Goal: Task Accomplishment & Management: Manage account settings

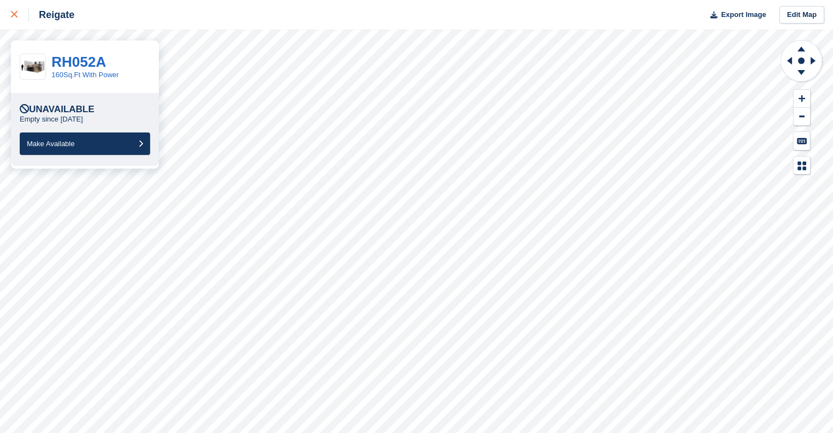
click at [12, 19] on div at bounding box center [20, 14] width 18 height 13
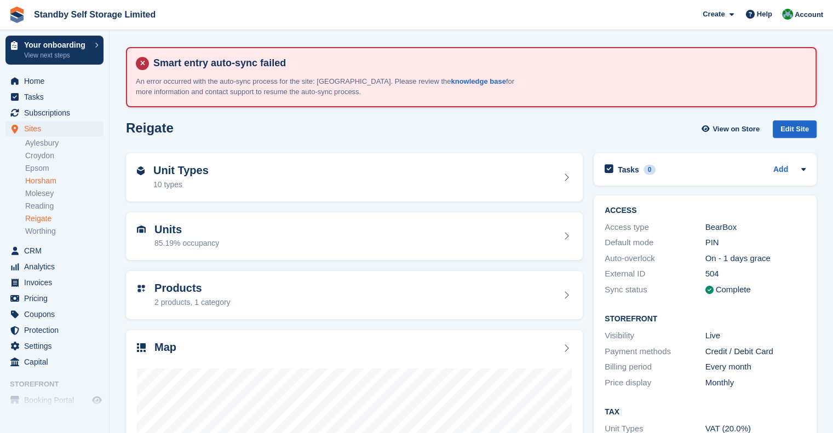
click at [42, 181] on link "Horsham" at bounding box center [64, 181] width 78 height 10
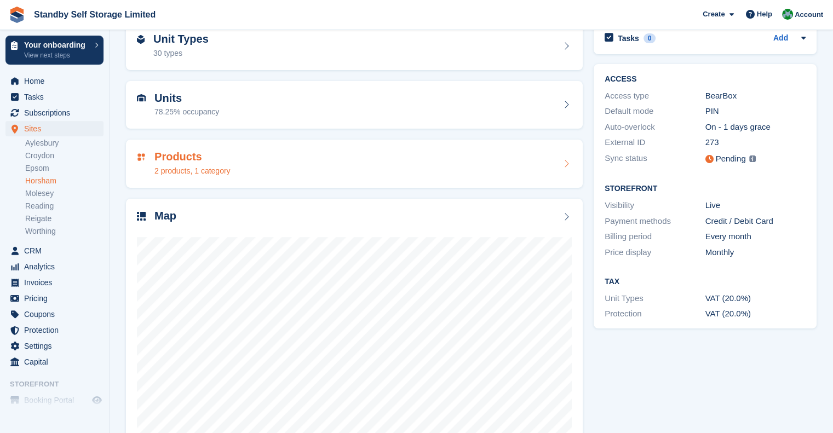
scroll to position [165, 0]
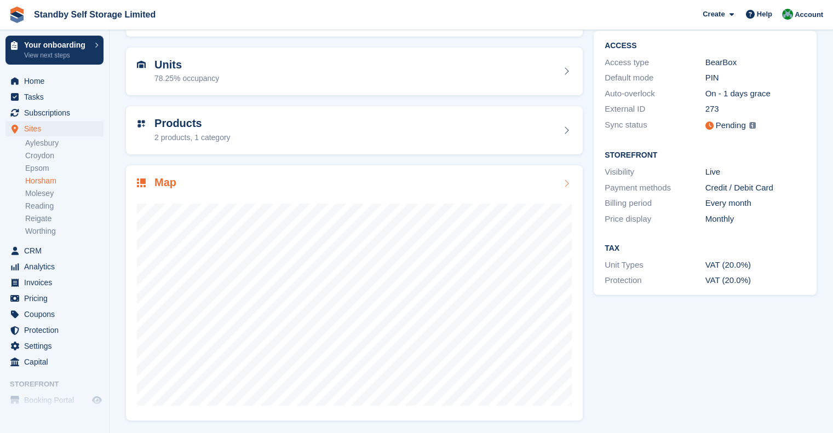
click at [201, 182] on div "Map" at bounding box center [354, 183] width 435 height 15
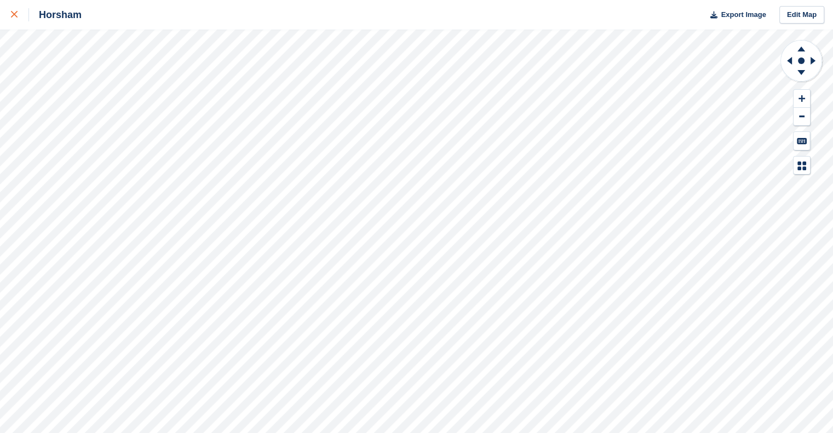
click at [14, 16] on icon at bounding box center [14, 14] width 7 height 7
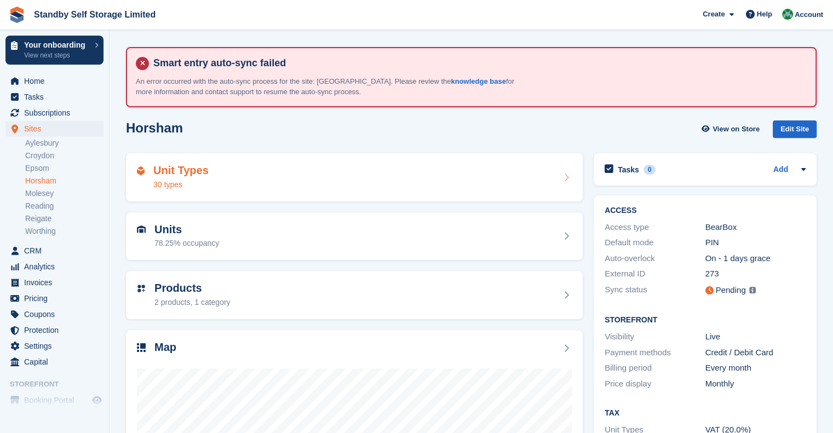
click at [183, 173] on h2 "Unit Types" at bounding box center [180, 170] width 55 height 13
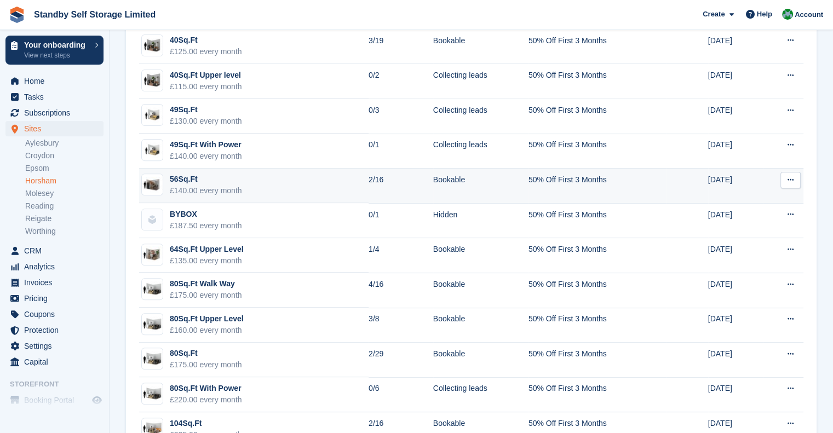
scroll to position [328, 0]
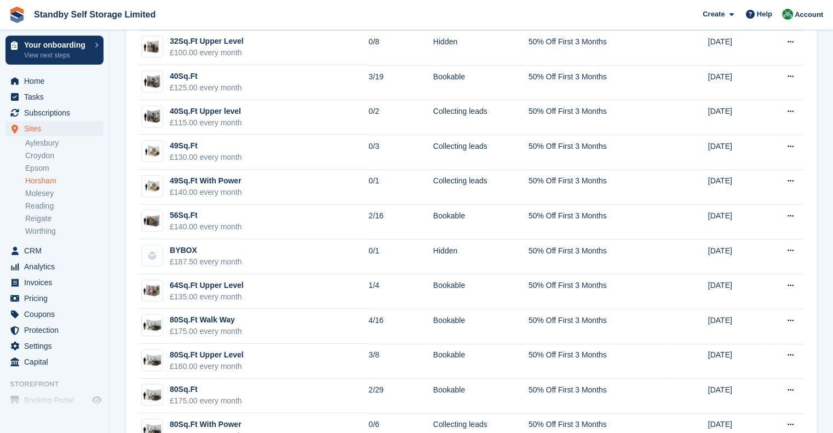
click at [42, 183] on link "Horsham" at bounding box center [64, 181] width 78 height 10
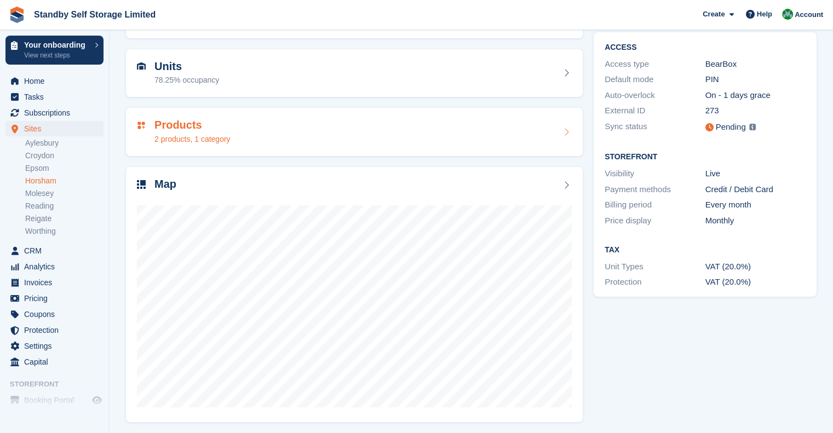
scroll to position [164, 0]
click at [210, 175] on div "Map" at bounding box center [354, 294] width 456 height 256
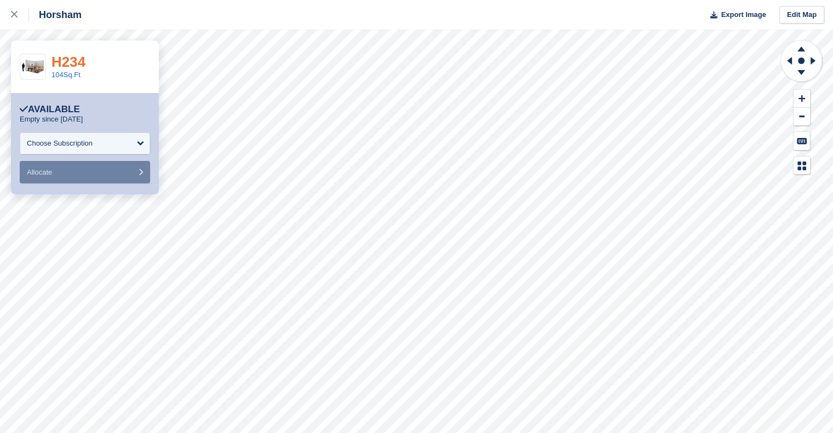
click at [72, 61] on link "H234" at bounding box center [68, 62] width 34 height 16
click at [70, 76] on link "104Sq.Ft" at bounding box center [65, 75] width 29 height 8
click at [68, 73] on link "56Sq.Ft" at bounding box center [63, 75] width 25 height 8
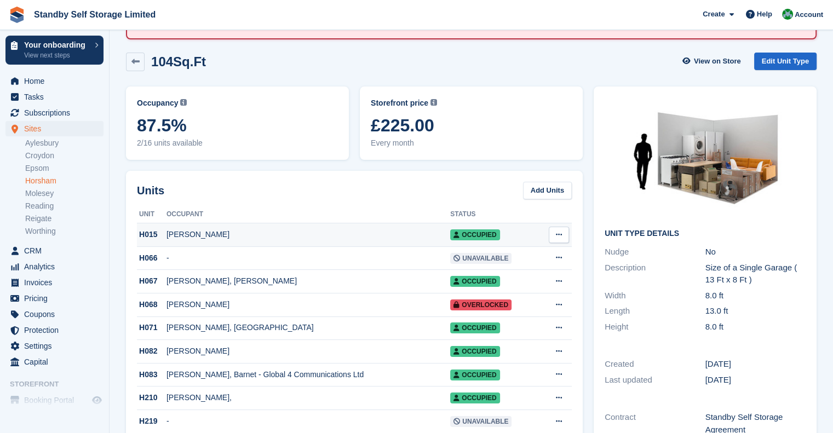
scroll to position [55, 0]
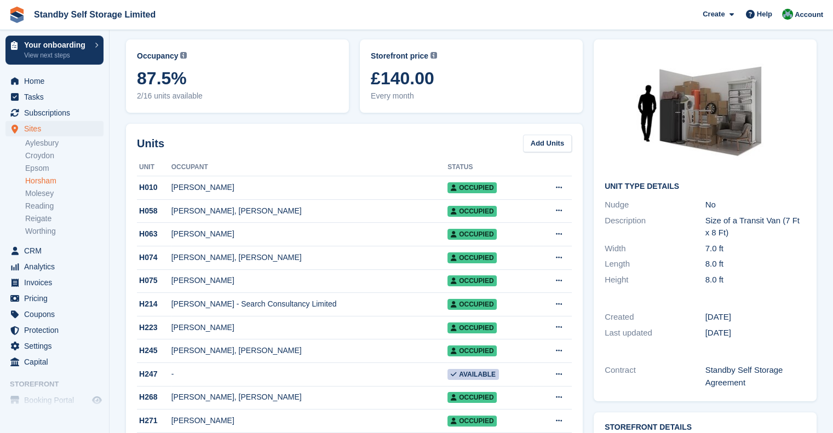
scroll to position [109, 0]
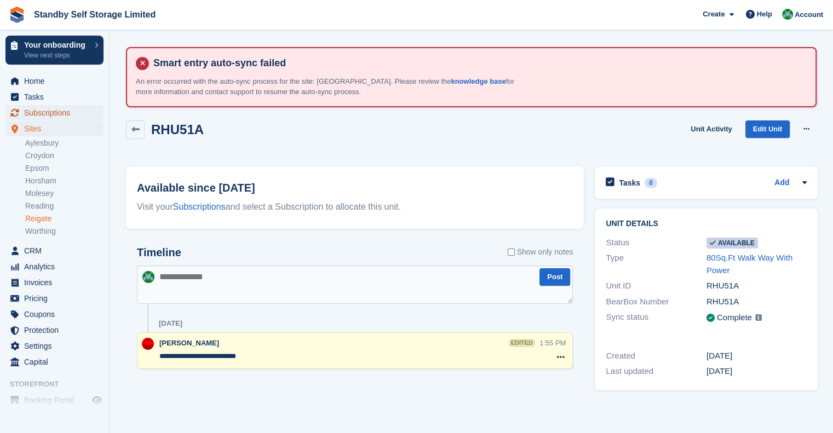
click at [59, 113] on span "Subscriptions" at bounding box center [57, 112] width 66 height 15
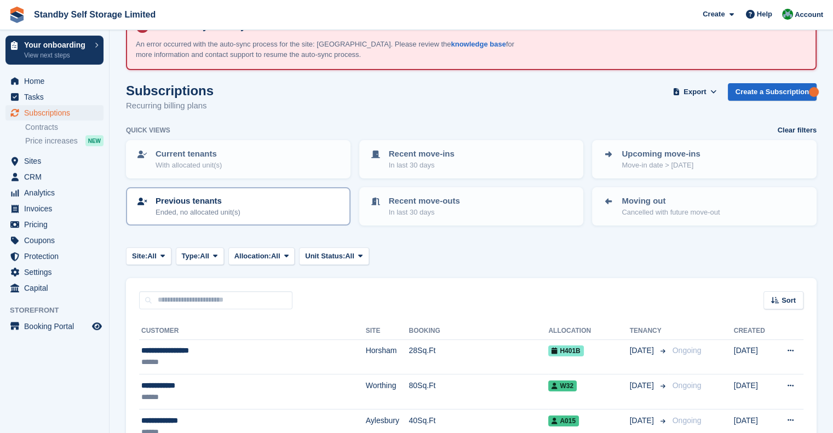
scroll to position [109, 0]
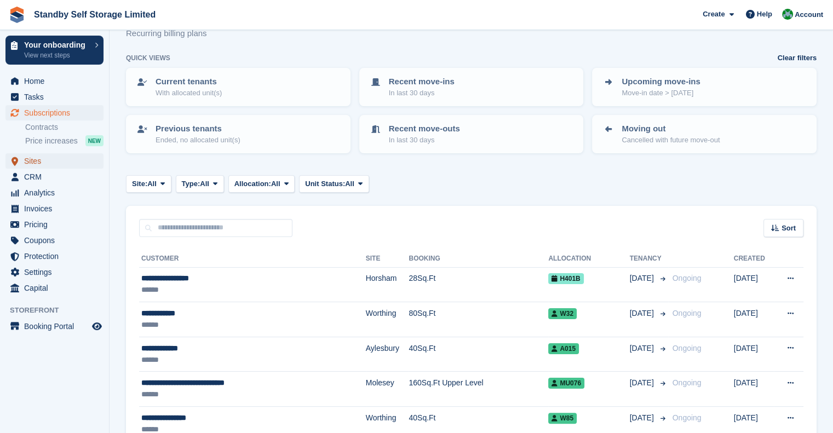
click at [34, 155] on span "Sites" at bounding box center [57, 160] width 66 height 15
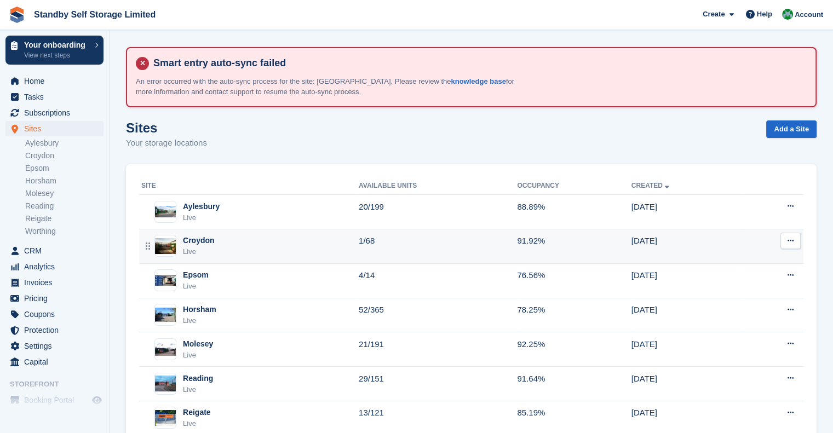
click at [239, 250] on div "Croydon Live" at bounding box center [249, 246] width 217 height 22
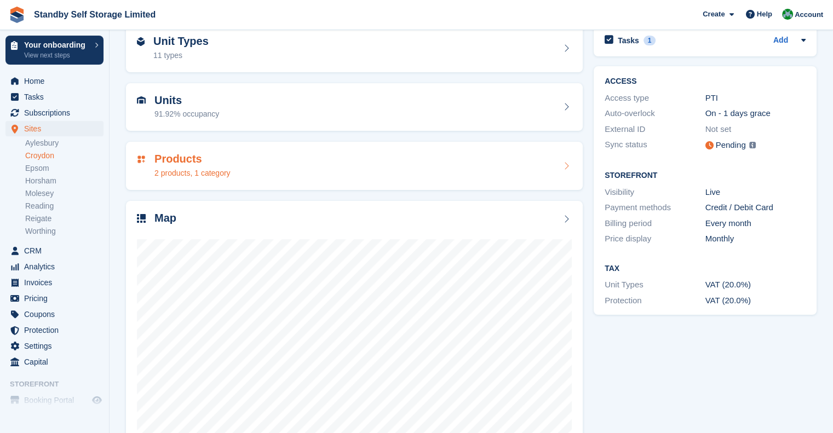
scroll to position [164, 0]
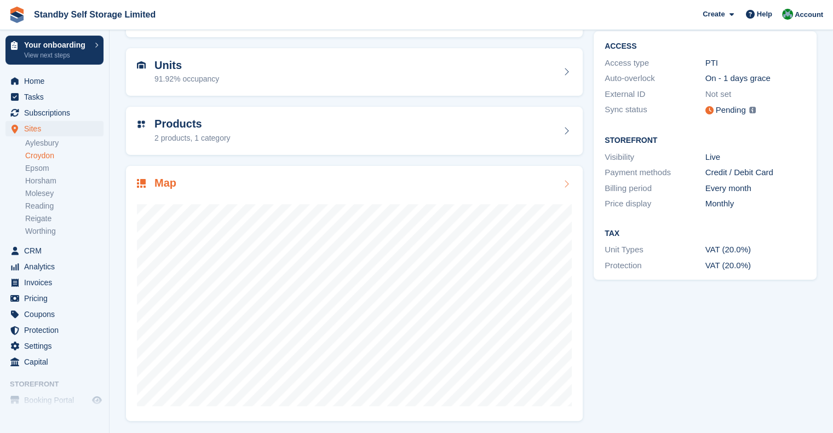
click at [248, 177] on div "Map" at bounding box center [354, 184] width 435 height 15
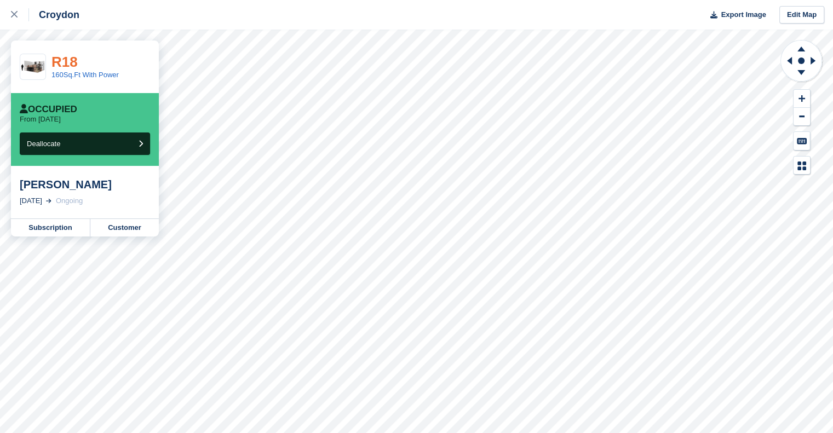
click at [61, 59] on link "R18" at bounding box center [64, 62] width 26 height 16
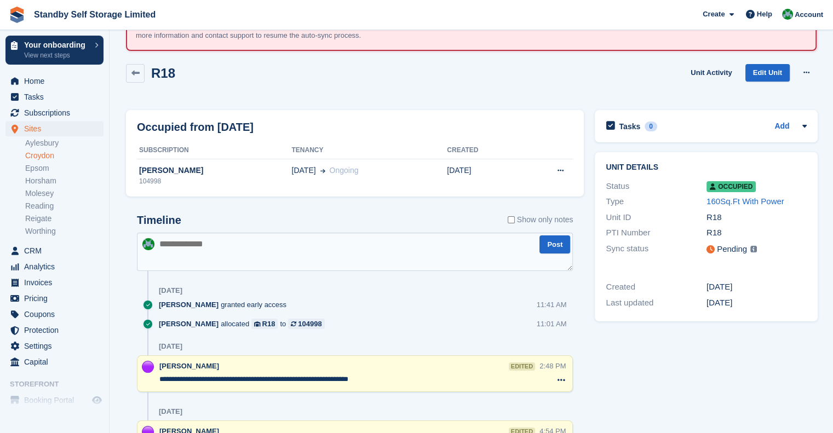
scroll to position [55, 0]
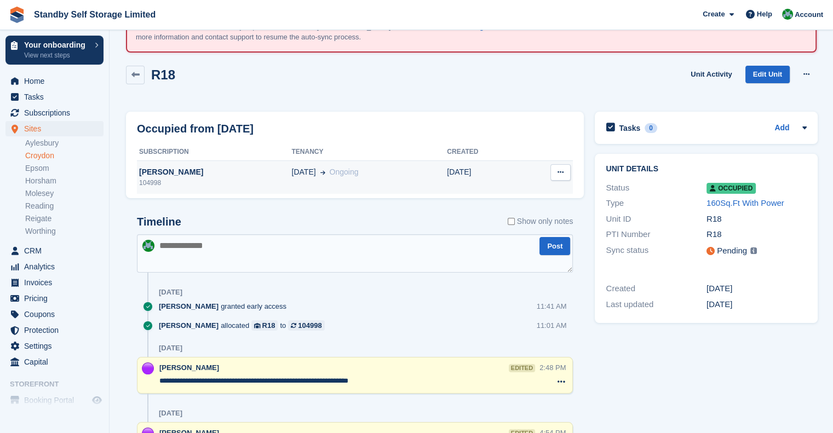
click at [291, 178] on td "20 Sep Ongoing" at bounding box center [368, 177] width 155 height 33
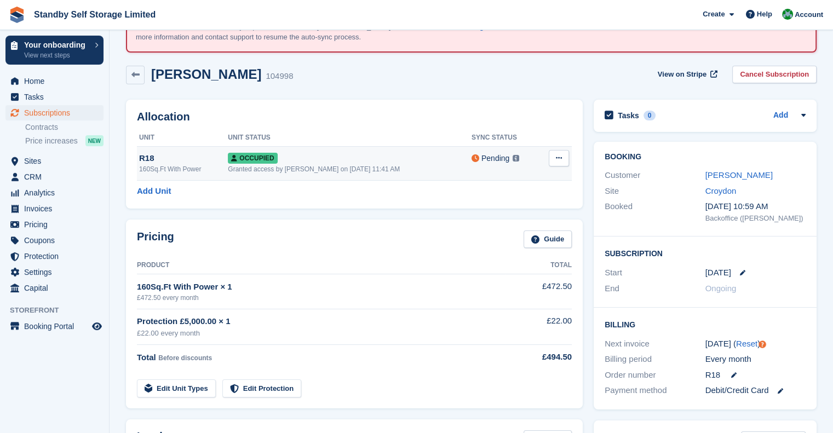
scroll to position [55, 0]
click at [560, 161] on button at bounding box center [558, 158] width 20 height 16
click at [382, 125] on div "Allocation Unit Unit Status Sync Status R18 160Sq.Ft With Power Occupied Grante…" at bounding box center [354, 154] width 456 height 109
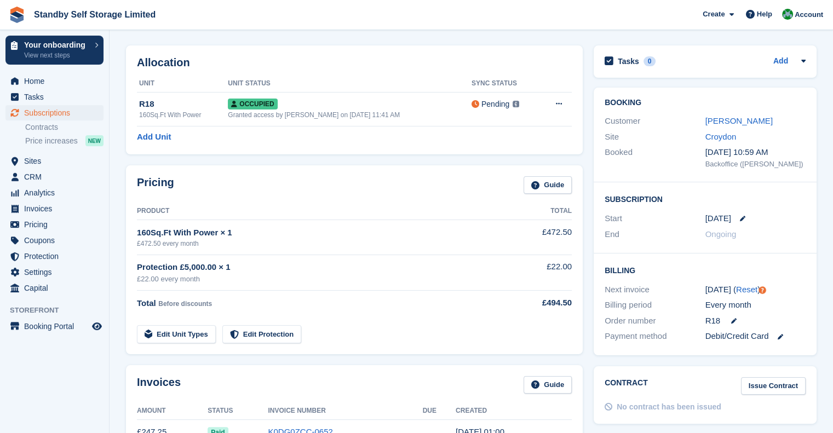
scroll to position [109, 0]
click at [738, 122] on link "[PERSON_NAME]" at bounding box center [738, 119] width 67 height 9
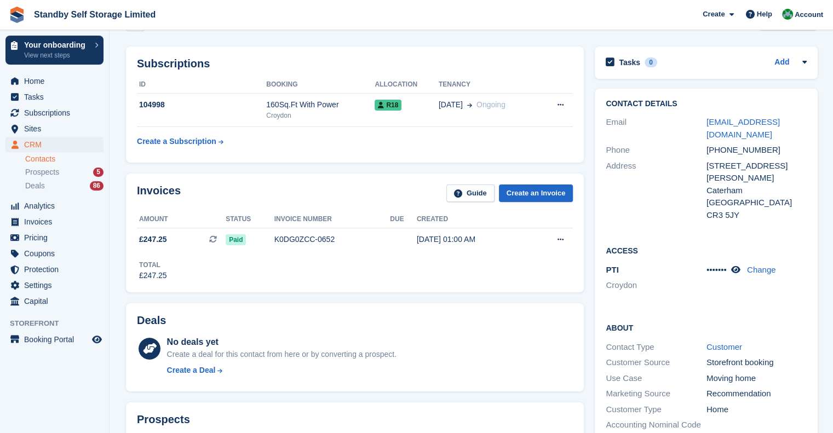
scroll to position [109, 0]
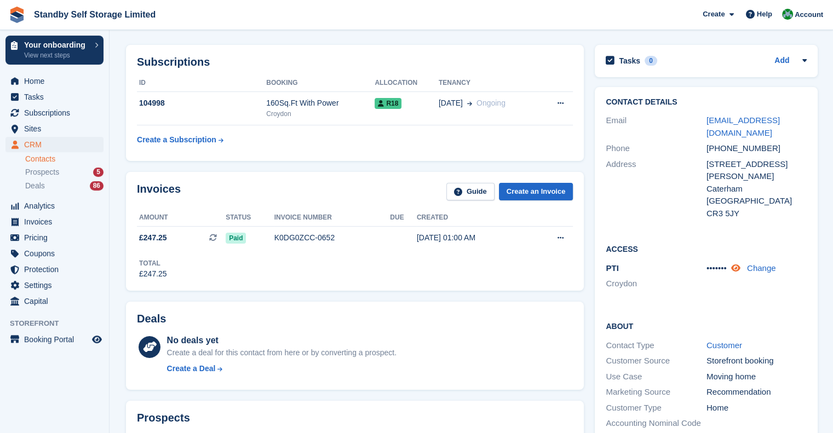
click at [736, 264] on icon at bounding box center [735, 268] width 9 height 8
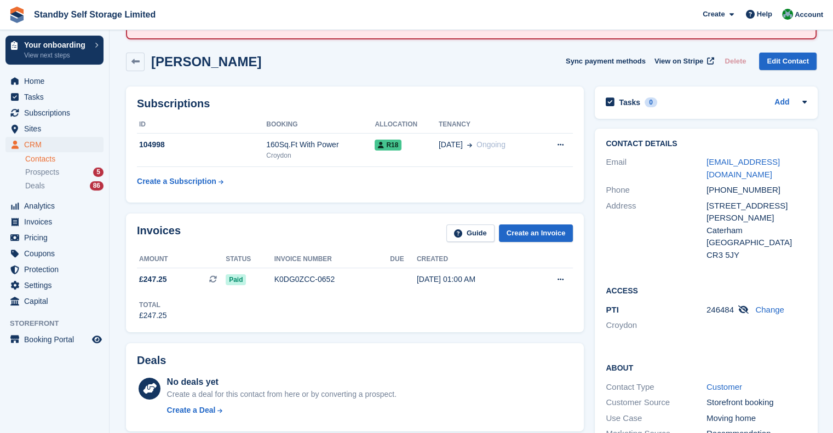
scroll to position [55, 0]
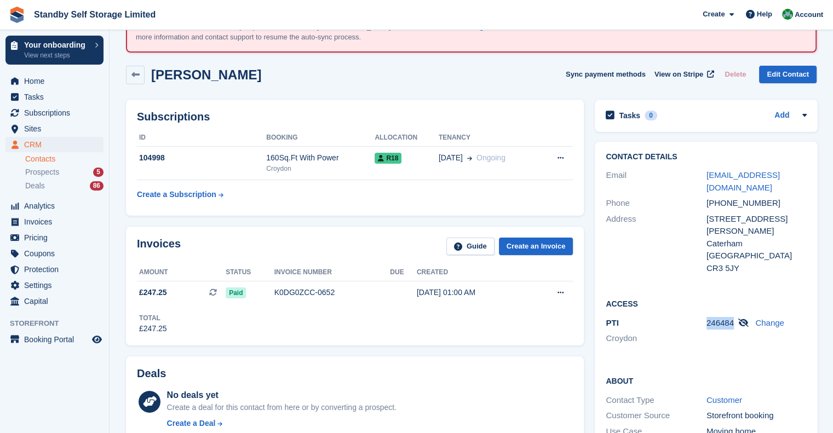
drag, startPoint x: 705, startPoint y: 297, endPoint x: 730, endPoint y: 296, distance: 25.2
click at [730, 318] on span "246484" at bounding box center [719, 322] width 27 height 9
copy span "246484"
click at [768, 318] on link "Change" at bounding box center [769, 322] width 29 height 9
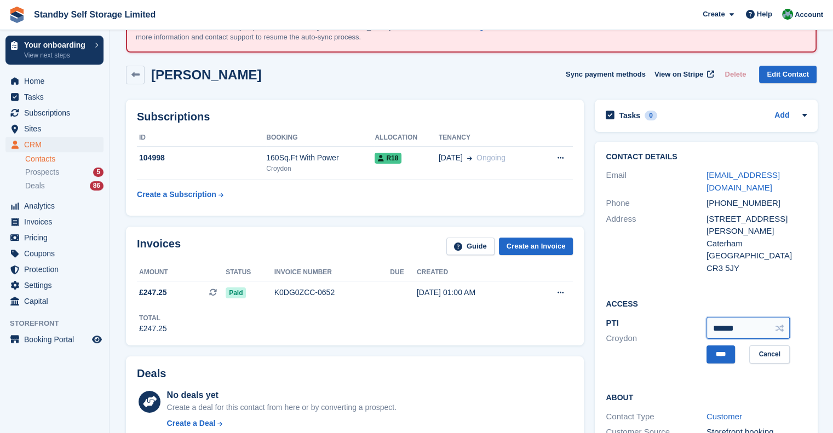
click at [748, 317] on input "******" at bounding box center [747, 328] width 83 height 22
drag, startPoint x: 742, startPoint y: 304, endPoint x: 698, endPoint y: 303, distance: 43.8
click at [698, 315] on div "PTI [GEOGRAPHIC_DATA] ****** **** Cancel" at bounding box center [705, 340] width 201 height 50
click at [717, 345] on input "****" at bounding box center [720, 354] width 28 height 18
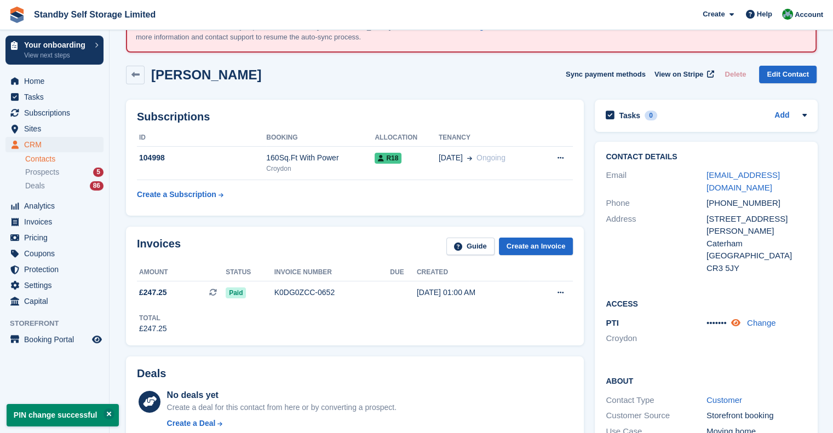
click at [736, 319] on icon at bounding box center [735, 323] width 9 height 8
click at [738, 319] on icon at bounding box center [743, 323] width 10 height 8
click at [736, 319] on icon at bounding box center [735, 323] width 9 height 8
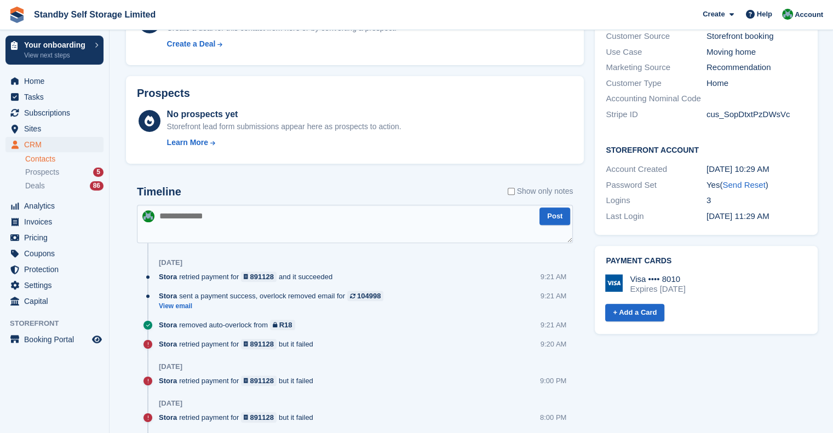
scroll to position [438, 0]
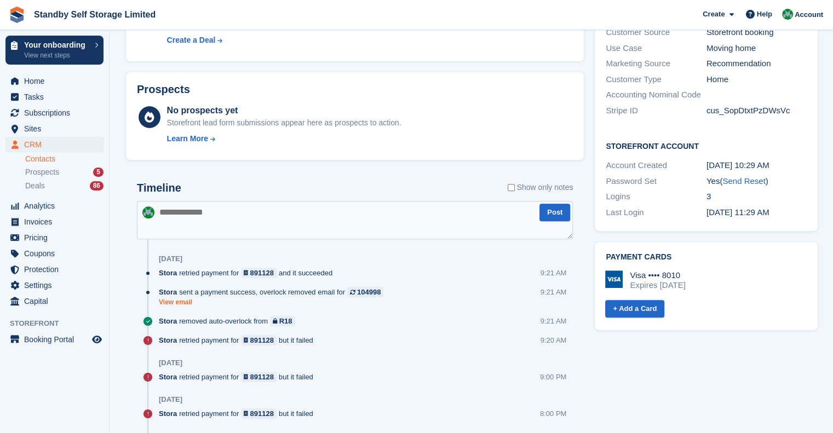
click at [177, 303] on link "View email" at bounding box center [274, 302] width 230 height 9
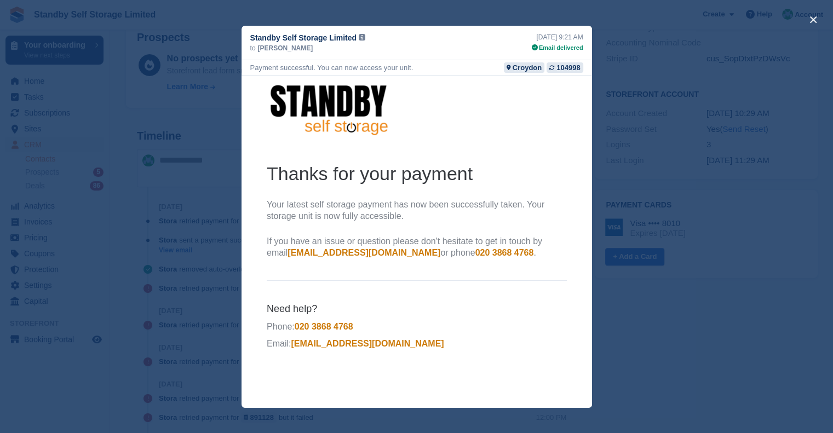
scroll to position [493, 0]
click at [813, 21] on button "close" at bounding box center [813, 20] width 18 height 18
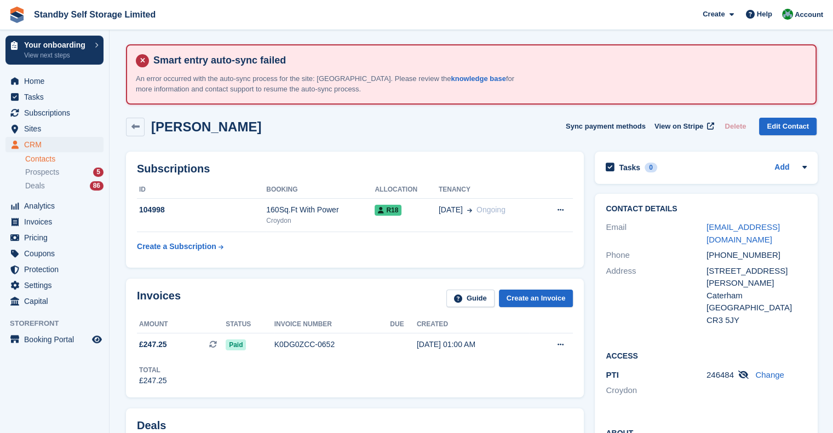
scroll to position [0, 0]
